Goal: Download file/media

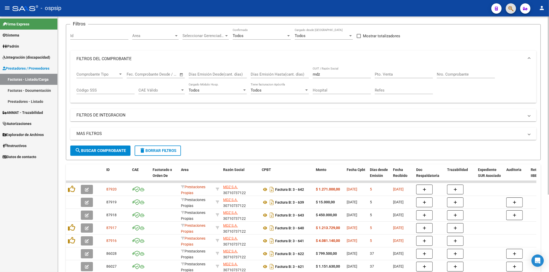
scroll to position [26, 0]
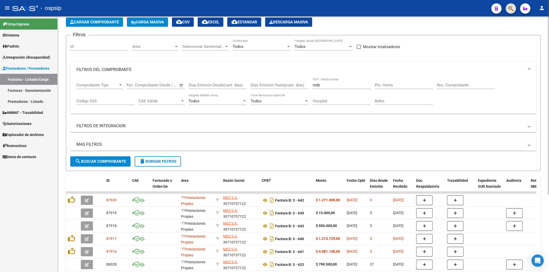
click at [336, 84] on input "mdz" at bounding box center [342, 85] width 58 height 5
type input "m"
click at [451, 86] on input "Nro. Comprobante" at bounding box center [466, 85] width 58 height 5
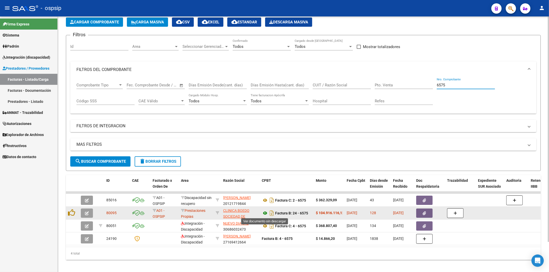
click at [265, 213] on icon at bounding box center [265, 213] width 7 height 6
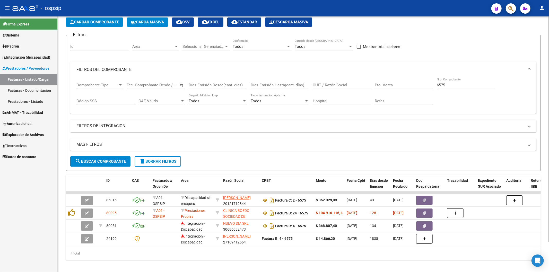
click at [464, 82] on div "6575 Nro. Comprobante" at bounding box center [466, 83] width 58 height 11
click at [463, 86] on input "6575" at bounding box center [466, 85] width 58 height 5
type input "6"
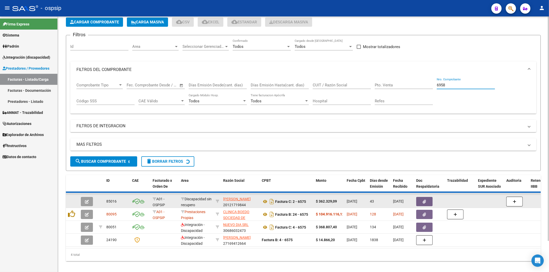
scroll to position [22, 0]
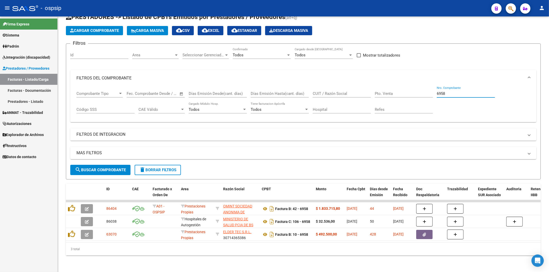
type input "6958"
